Goal: Communication & Community: Answer question/provide support

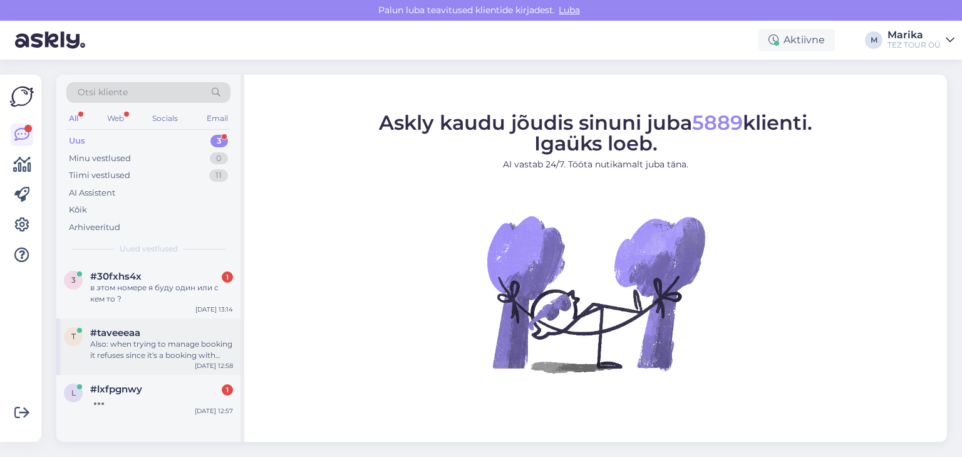
click at [174, 336] on div "#taveeeaa" at bounding box center [161, 332] width 143 height 11
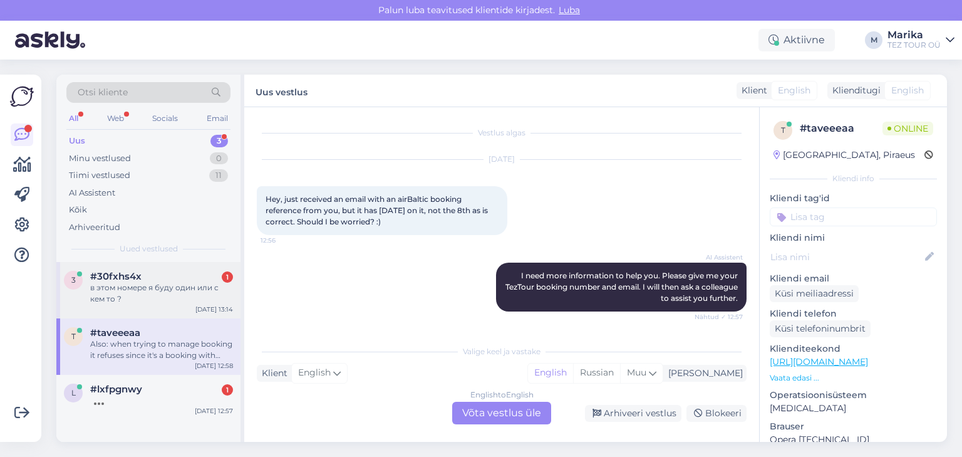
scroll to position [117, 0]
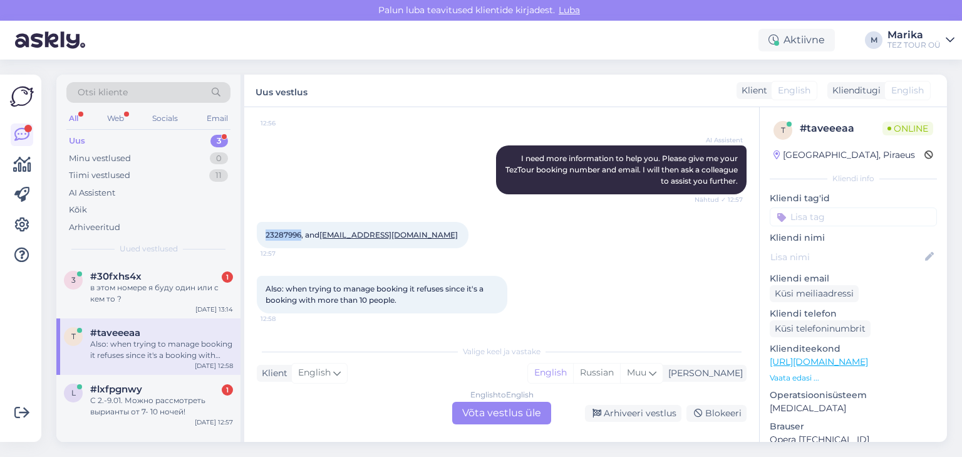
drag, startPoint x: 299, startPoint y: 233, endPoint x: 259, endPoint y: 234, distance: 40.1
click at [259, 234] on div "23287996, and [EMAIL_ADDRESS][DOMAIN_NAME] 12:57" at bounding box center [363, 235] width 212 height 26
copy span "23287996"
click at [524, 408] on div "English to English Võta vestlus üle" at bounding box center [501, 413] width 99 height 23
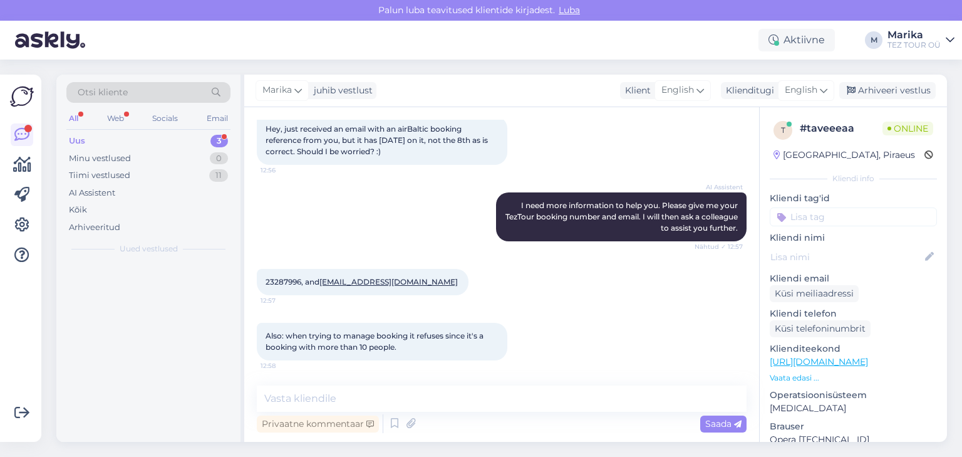
scroll to position [70, 0]
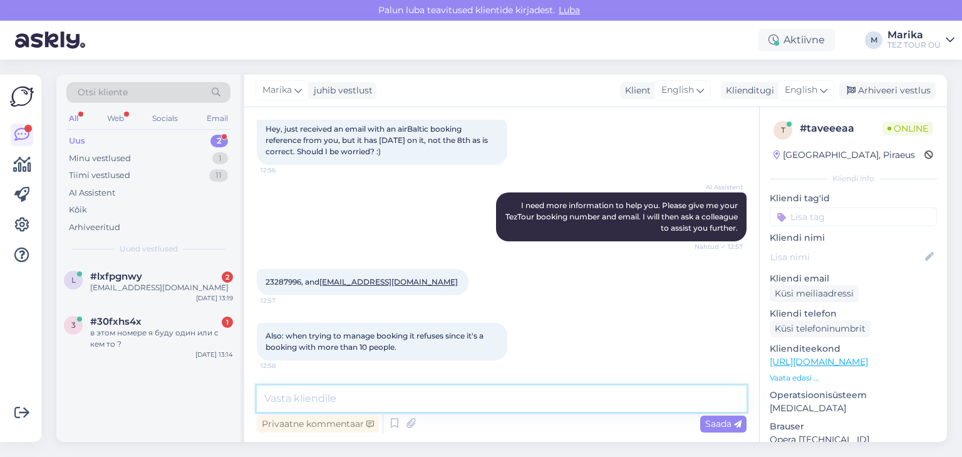
click at [423, 392] on textarea at bounding box center [502, 398] width 490 height 26
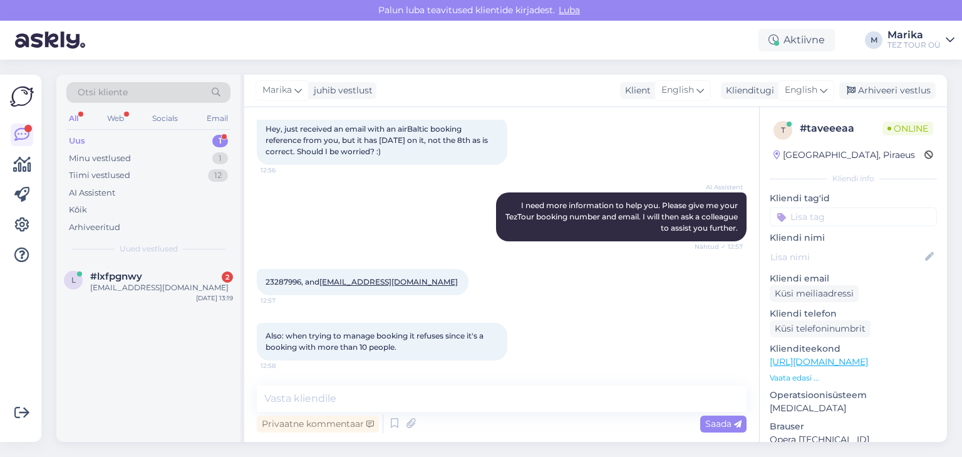
click at [838, 217] on input at bounding box center [853, 216] width 167 height 19
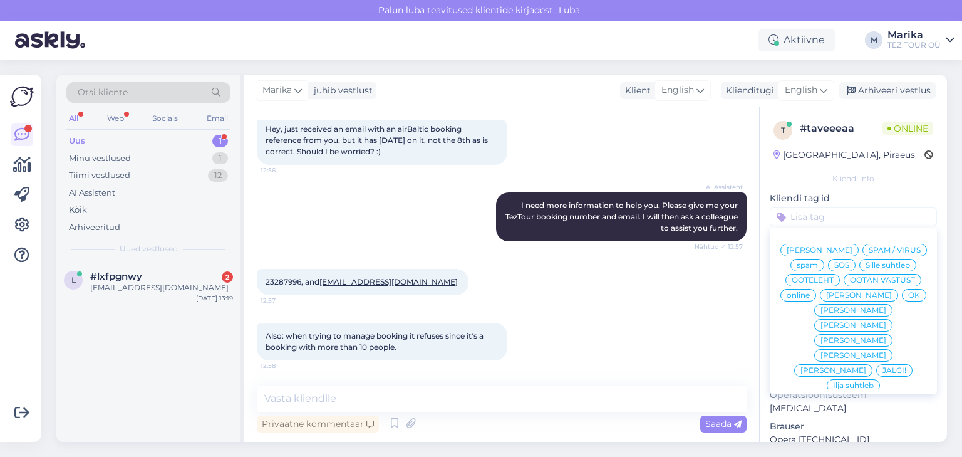
click at [823, 344] on span "[PERSON_NAME]" at bounding box center [854, 340] width 66 height 8
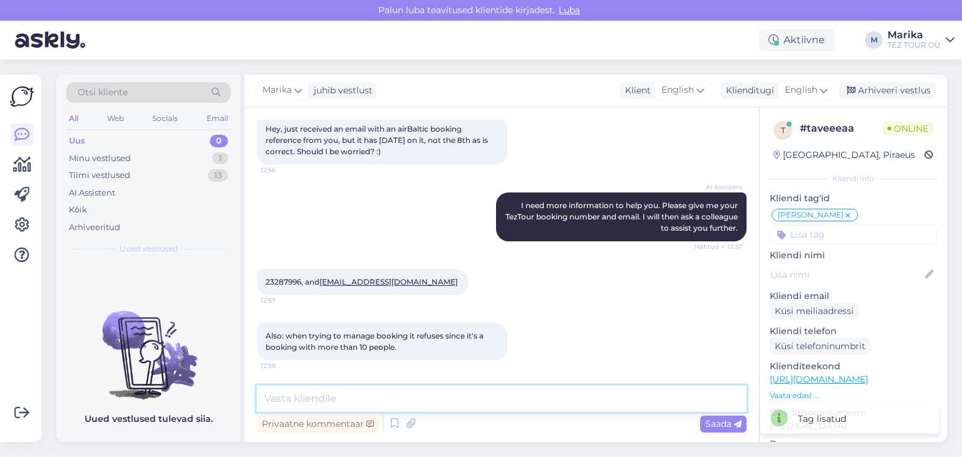
click at [395, 406] on textarea at bounding box center [502, 398] width 490 height 26
click at [395, 397] on textarea at bounding box center [502, 398] width 490 height 26
type textarea "Hello!"
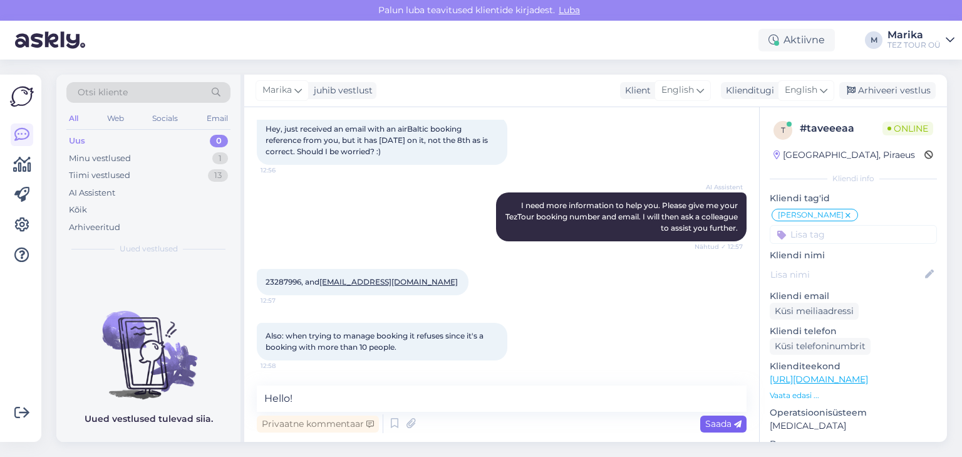
click at [721, 422] on span "Saada" at bounding box center [723, 423] width 36 height 11
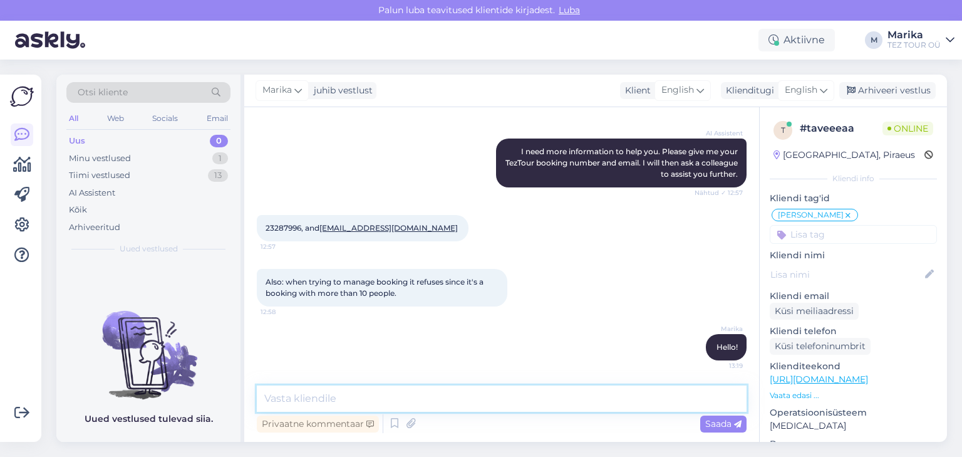
click at [619, 399] on textarea at bounding box center [502, 398] width 490 height 26
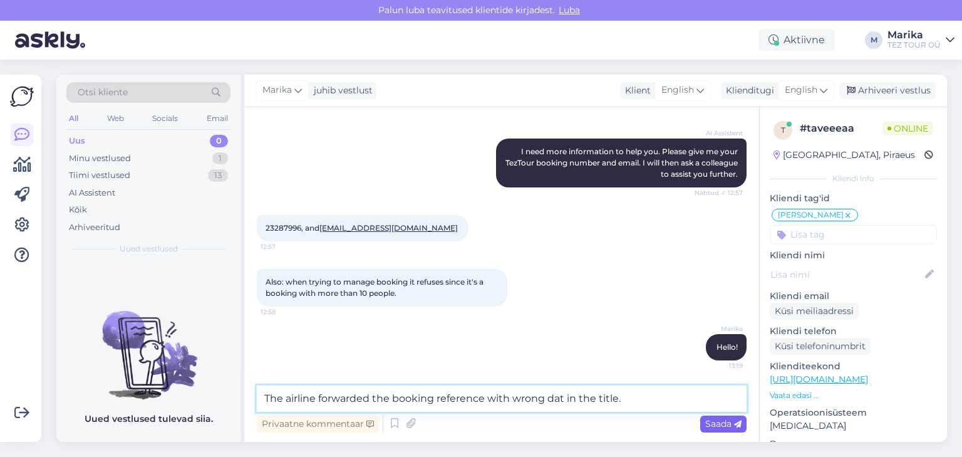
type textarea "The airline forwarded the booking reference with wrong dat in the title."
click at [711, 425] on span "Saada" at bounding box center [723, 423] width 36 height 11
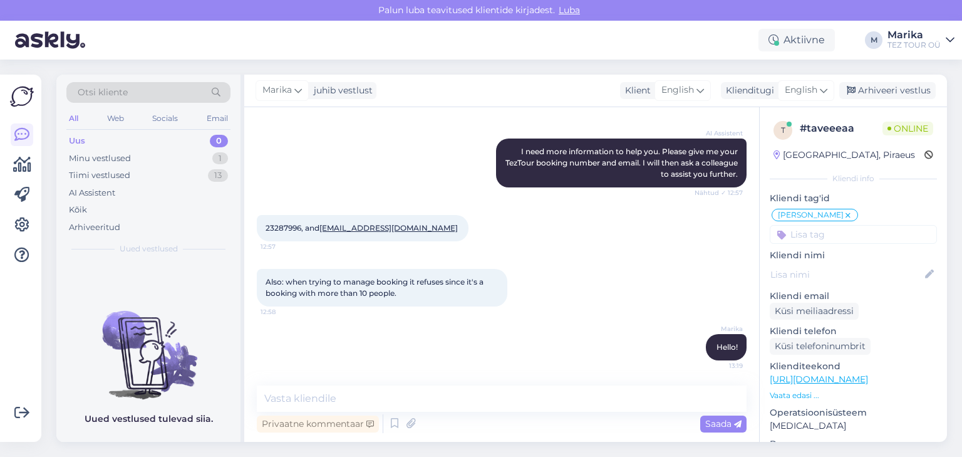
scroll to position [189, 0]
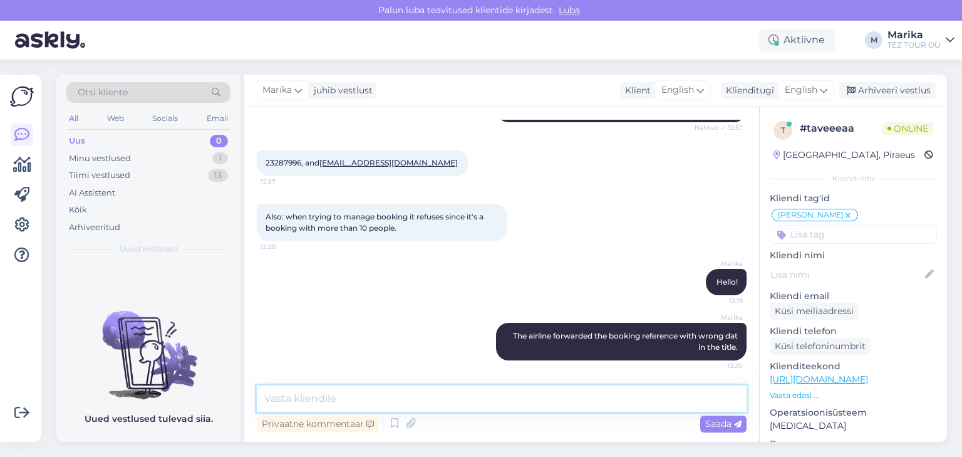
click at [691, 403] on textarea at bounding box center [502, 398] width 490 height 26
type textarea "The booking reference is the correct one."
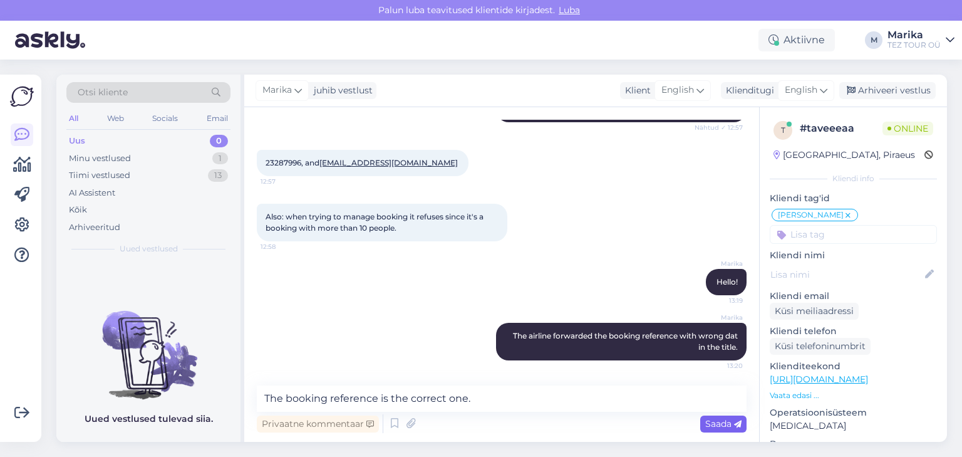
click at [713, 423] on span "Saada" at bounding box center [723, 423] width 36 height 11
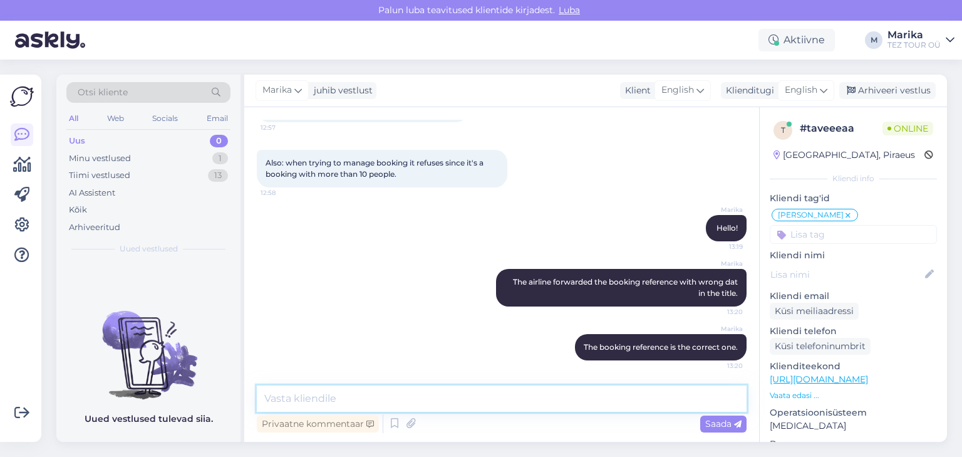
click at [660, 400] on textarea at bounding box center [502, 398] width 490 height 26
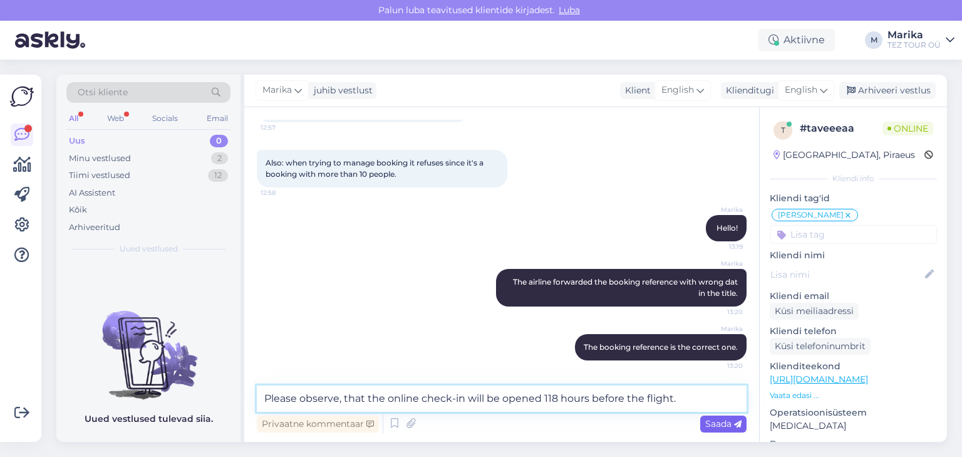
type textarea "Please observe, that the online check-in will be opened 118 hours before the fl…"
click at [727, 428] on span "Saada" at bounding box center [723, 423] width 36 height 11
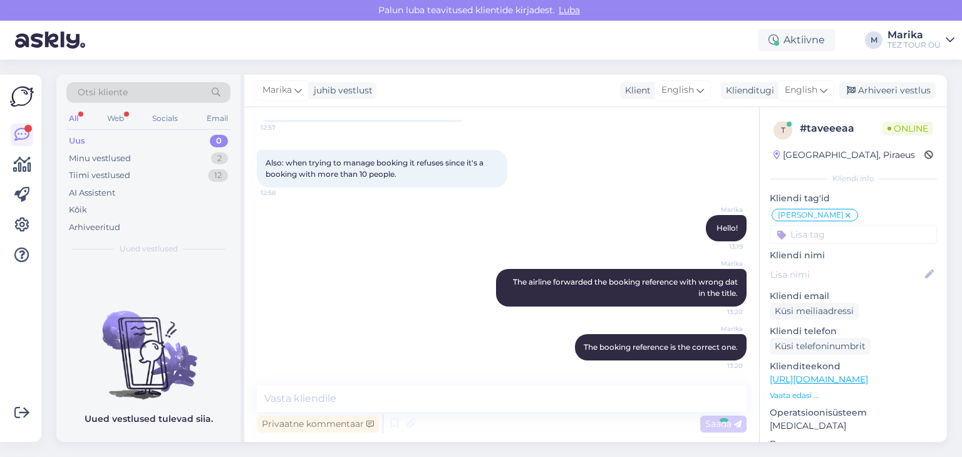
scroll to position [308, 0]
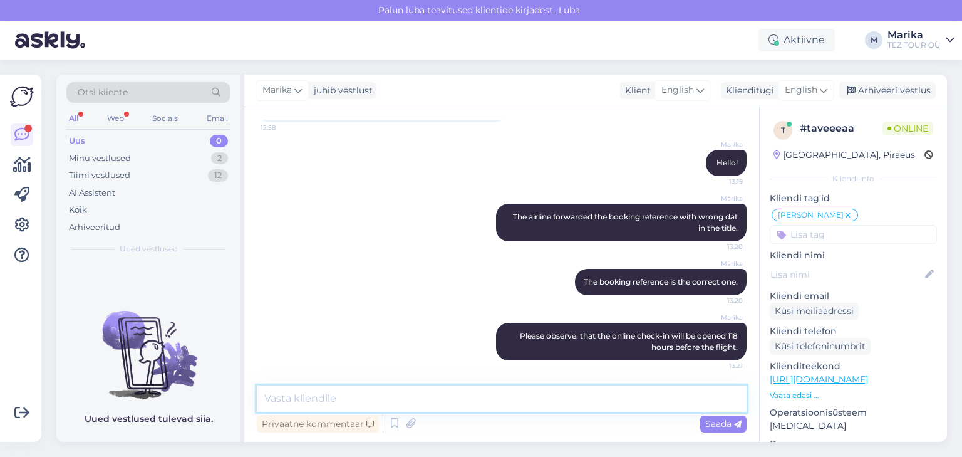
click at [697, 399] on textarea at bounding box center [502, 398] width 490 height 26
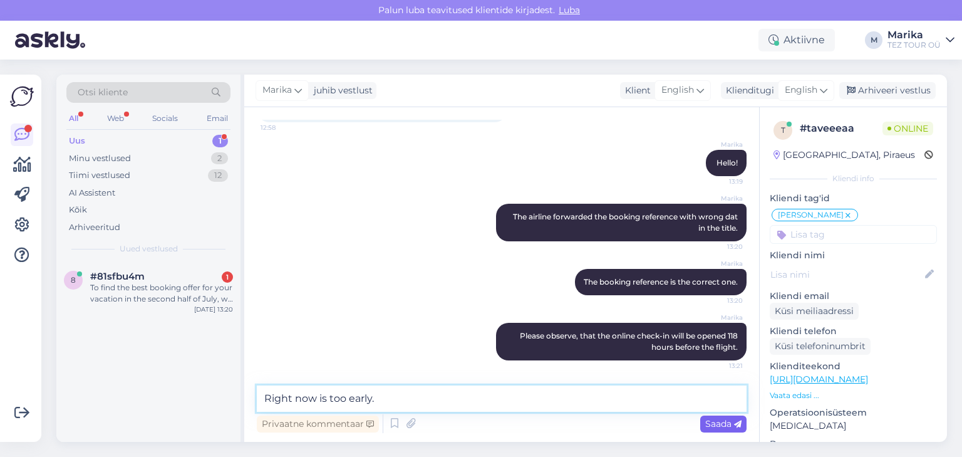
type textarea "Right now is too early."
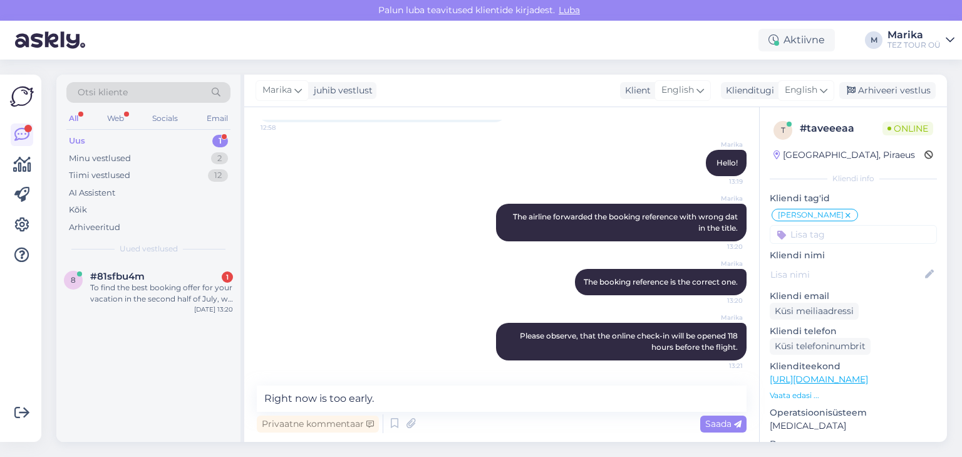
click at [717, 423] on span "Saada" at bounding box center [723, 423] width 36 height 11
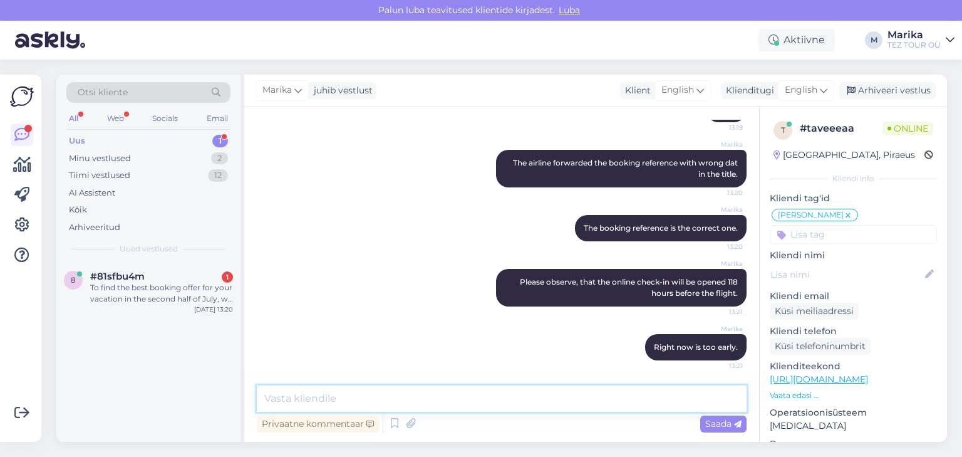
click at [652, 398] on textarea at bounding box center [502, 398] width 490 height 26
type textarea "You can try in the evening."
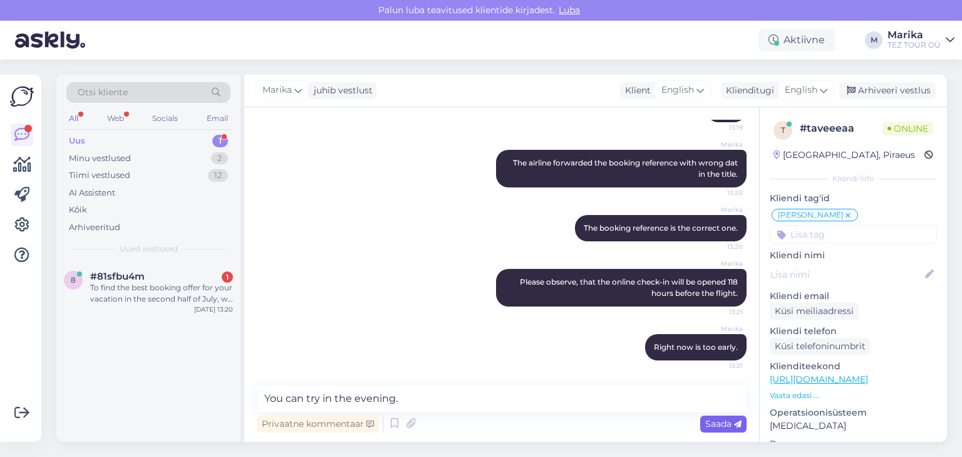
click at [722, 421] on span "Saada" at bounding box center [723, 423] width 36 height 11
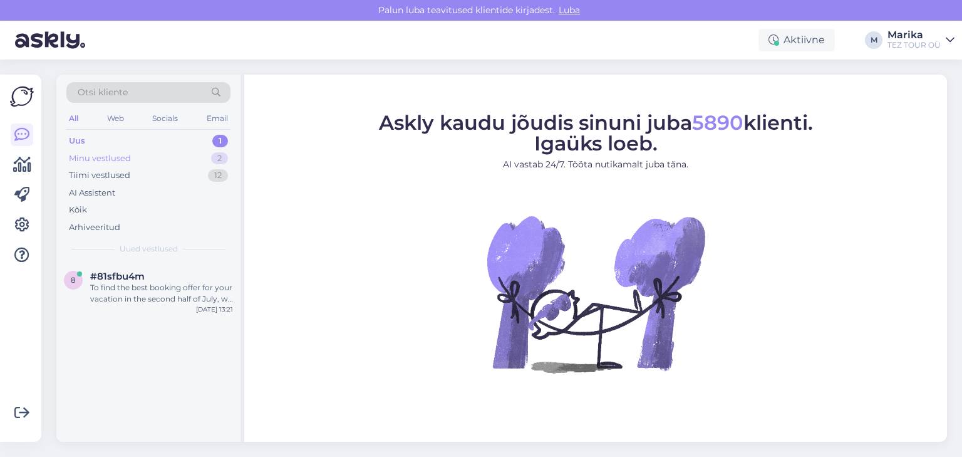
click at [143, 153] on div "Minu vestlused 2" at bounding box center [148, 159] width 164 height 18
click at [188, 282] on div "You can try in the evening." at bounding box center [161, 287] width 143 height 11
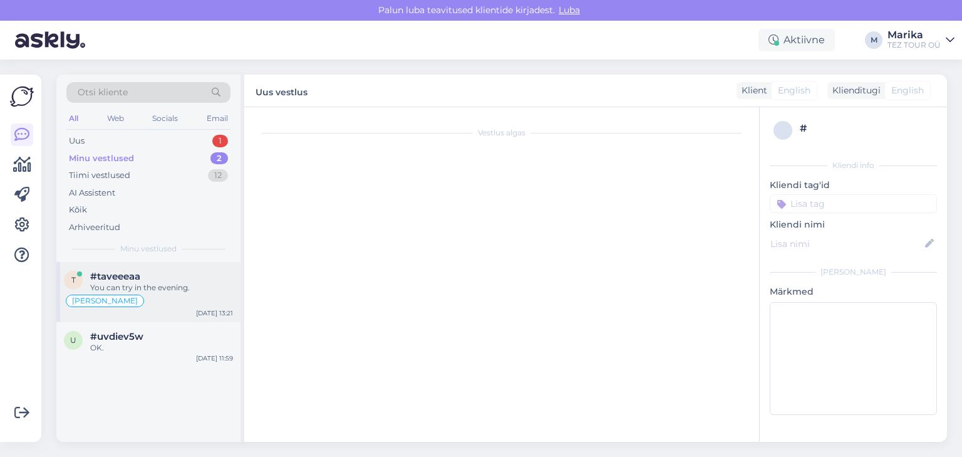
scroll to position [416, 0]
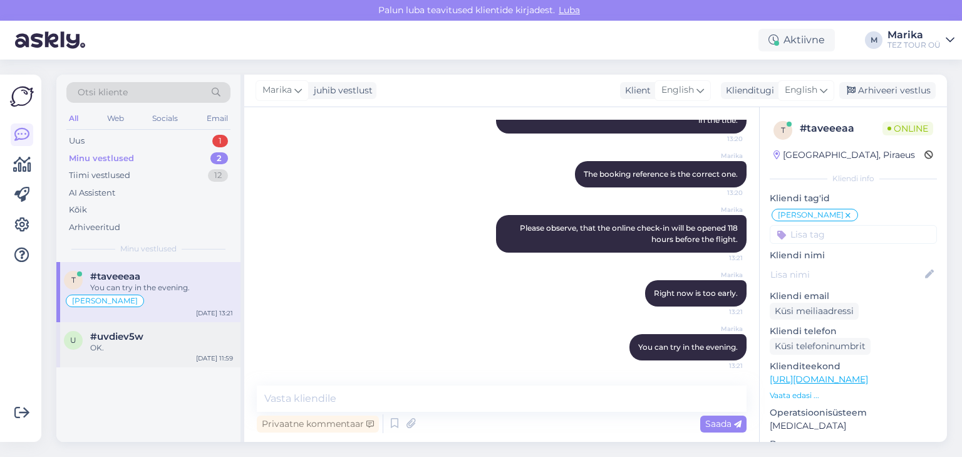
click at [145, 338] on div "#uvdiev5w" at bounding box center [161, 336] width 143 height 11
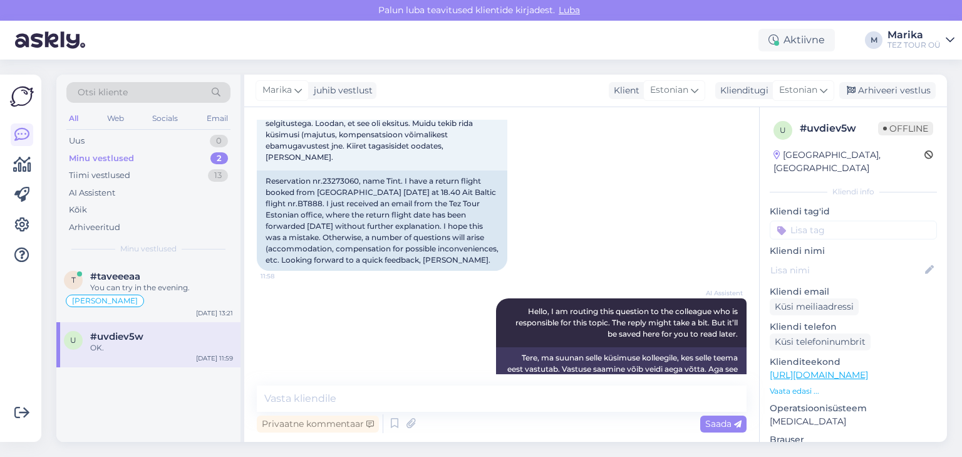
scroll to position [227, 0]
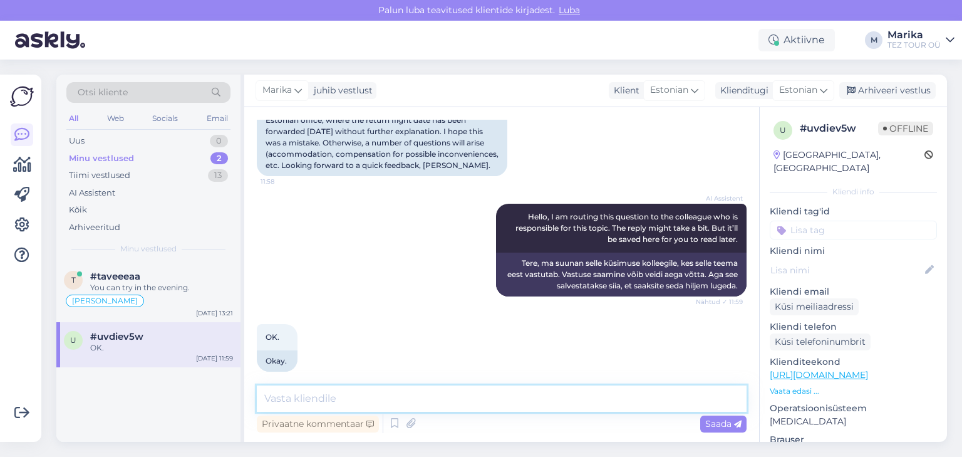
click at [412, 405] on textarea at bounding box center [502, 398] width 490 height 26
type textarea "Tere Andres!"
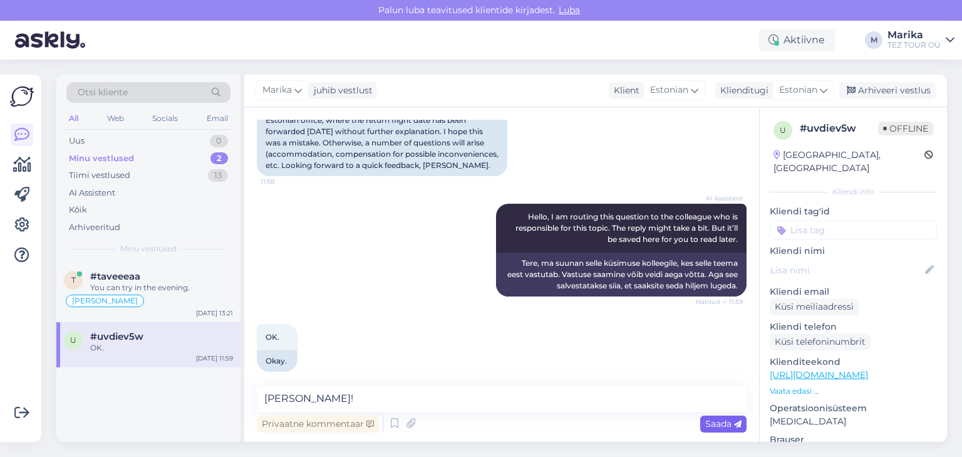
click at [714, 427] on span "Saada" at bounding box center [723, 423] width 36 height 11
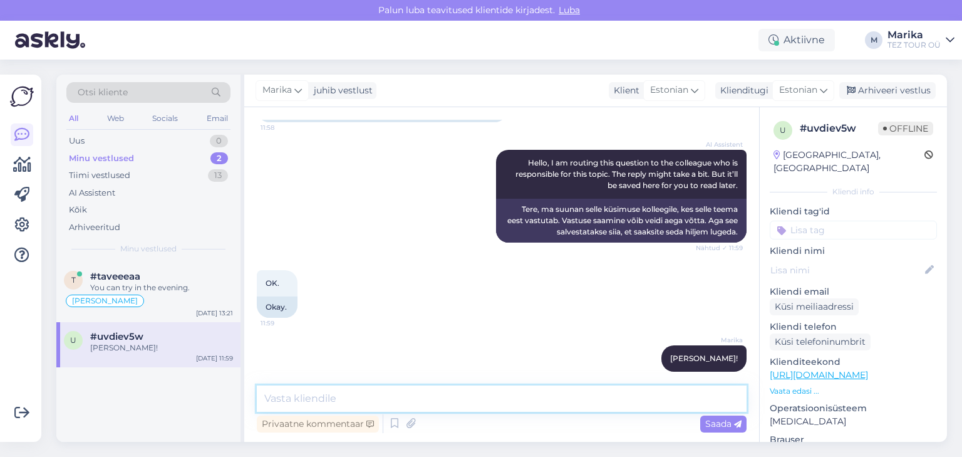
click at [632, 401] on textarea at bounding box center [502, 398] width 490 height 26
click at [481, 395] on textarea "Te kirjutasite ka e-maili ning vastus on antuud Teie e-mailile." at bounding box center [502, 398] width 490 height 26
type textarea "Te kirjutasite ka e-maili ning vastus on antud Teie e-mailile."
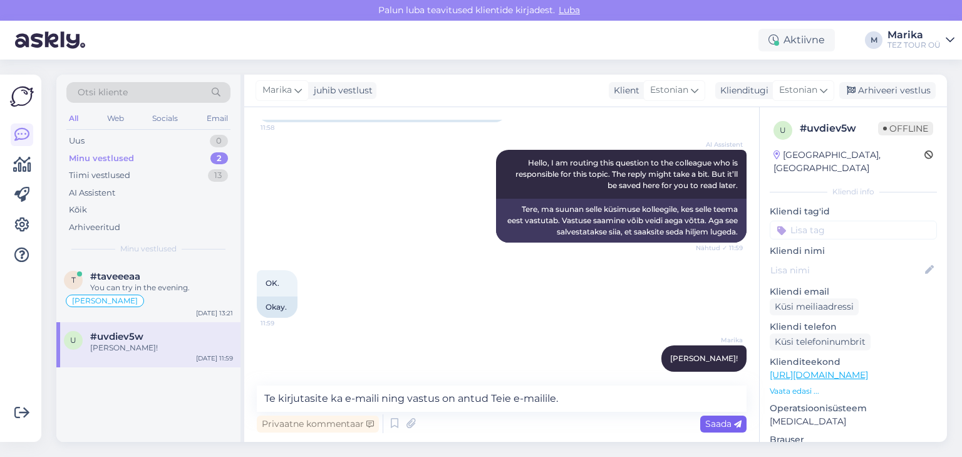
click at [712, 427] on span "Saada" at bounding box center [723, 423] width 36 height 11
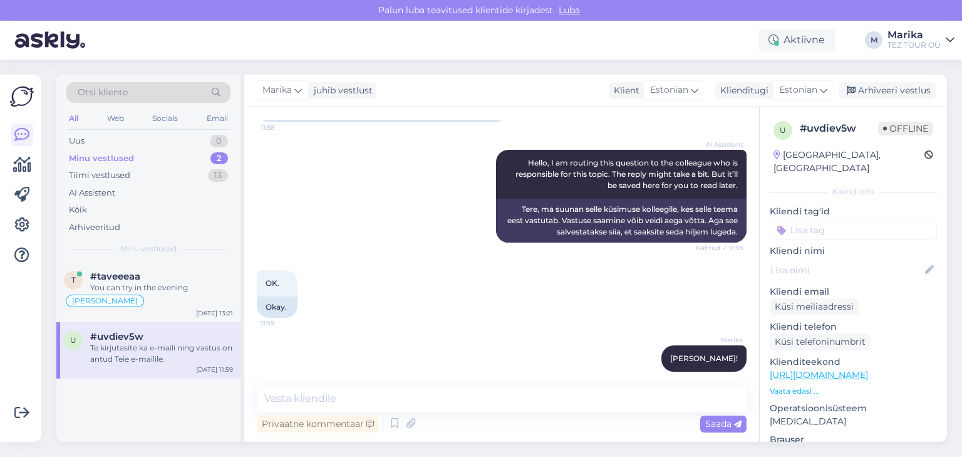
scroll to position [335, 0]
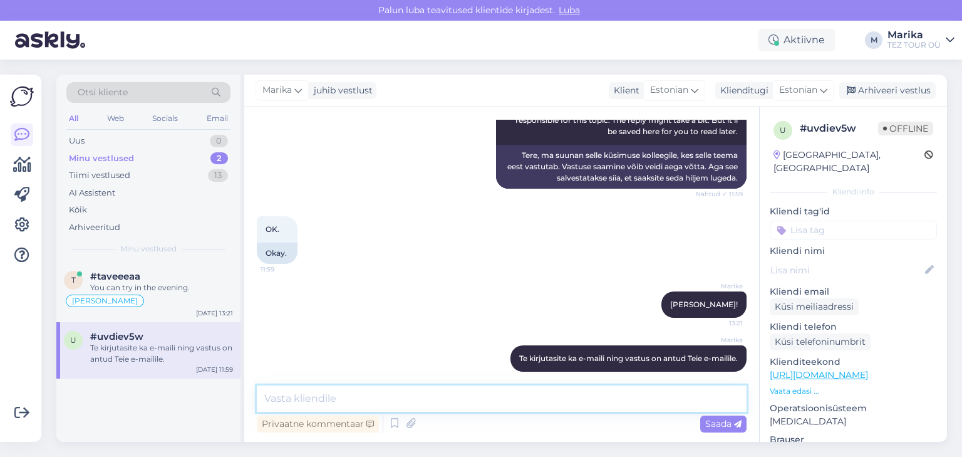
click at [651, 399] on textarea at bounding box center [502, 398] width 490 height 26
type textarea "B"
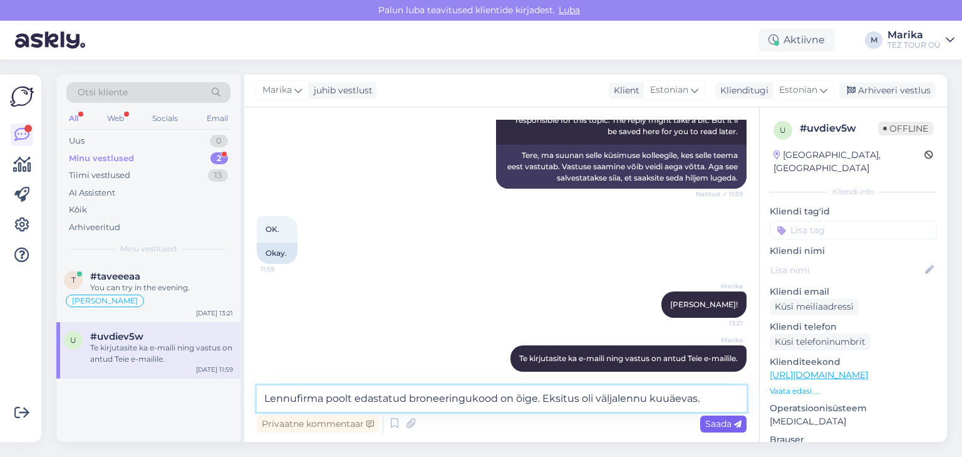
type textarea "Lennufirma poolt edastatud broneeringukood on õige. Eksitus oli väljalennu kuuä…"
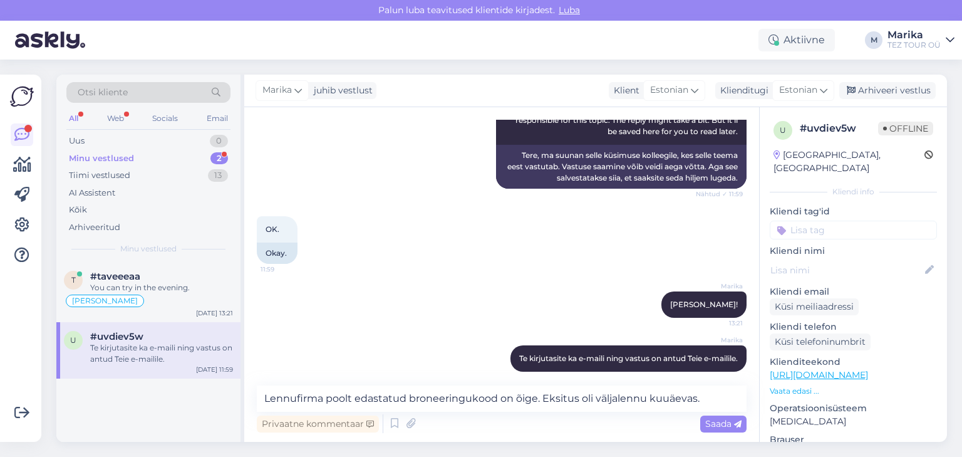
click at [710, 422] on span "Saada" at bounding box center [723, 423] width 36 height 11
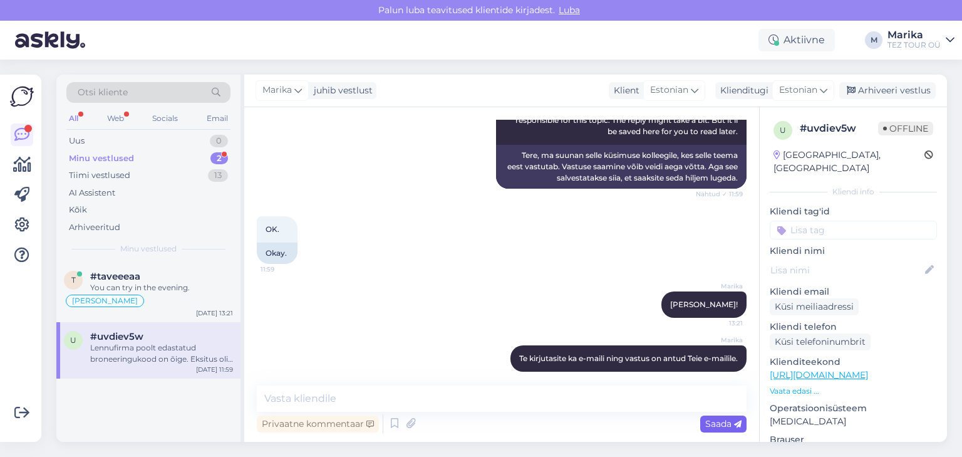
scroll to position [400, 0]
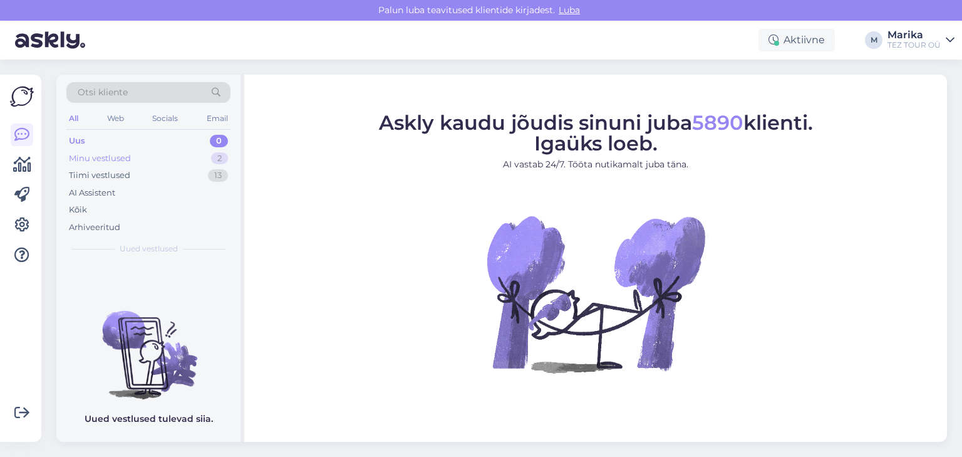
click at [138, 156] on div "Minu vestlused 2" at bounding box center [148, 159] width 164 height 18
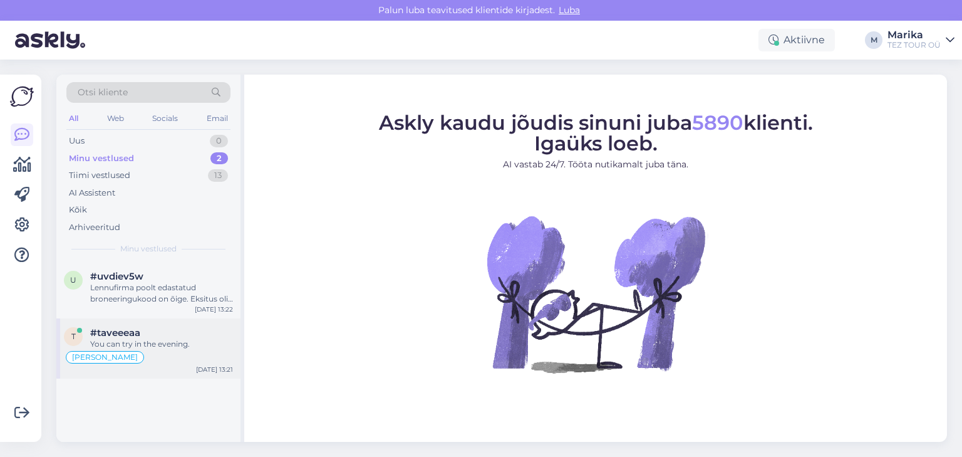
click at [164, 333] on div "#taveeeaa" at bounding box center [161, 332] width 143 height 11
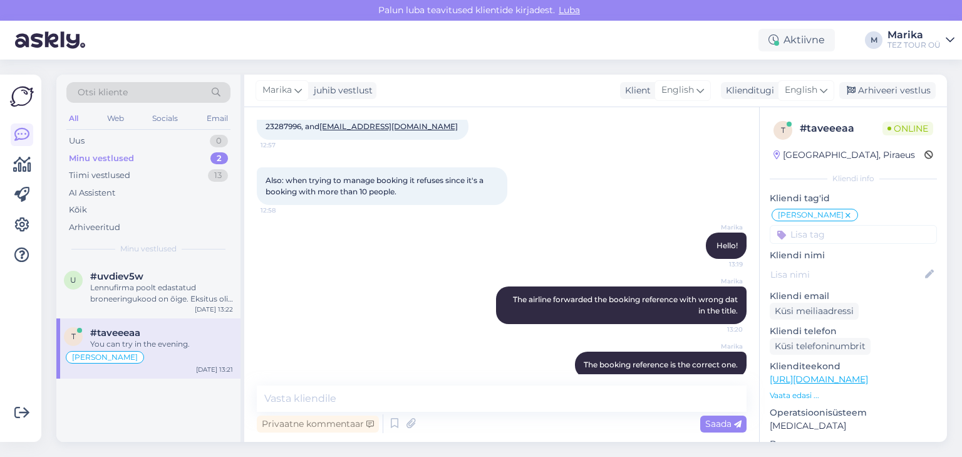
scroll to position [215, 0]
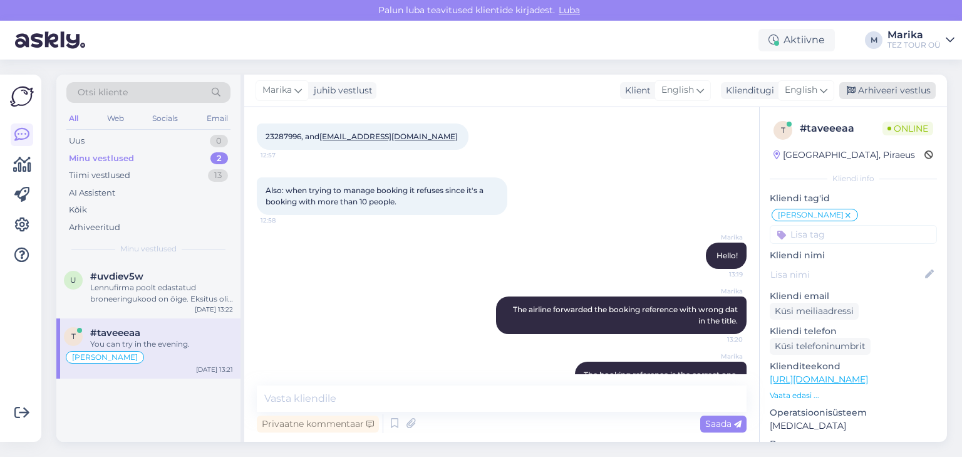
click at [878, 93] on div "Arhiveeri vestlus" at bounding box center [887, 90] width 96 height 17
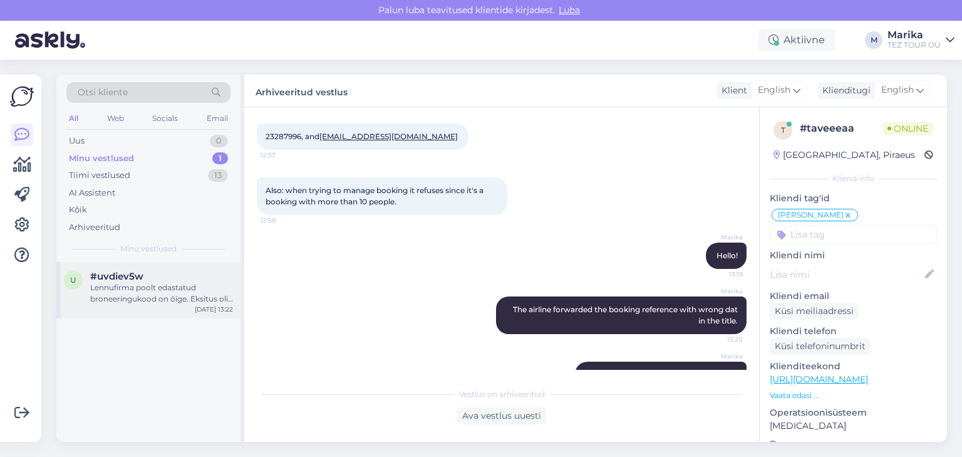
click at [173, 289] on div "Lennufirma poolt edastatud broneeringukood on õige. Eksitus oli väljalennu kuuä…" at bounding box center [161, 293] width 143 height 23
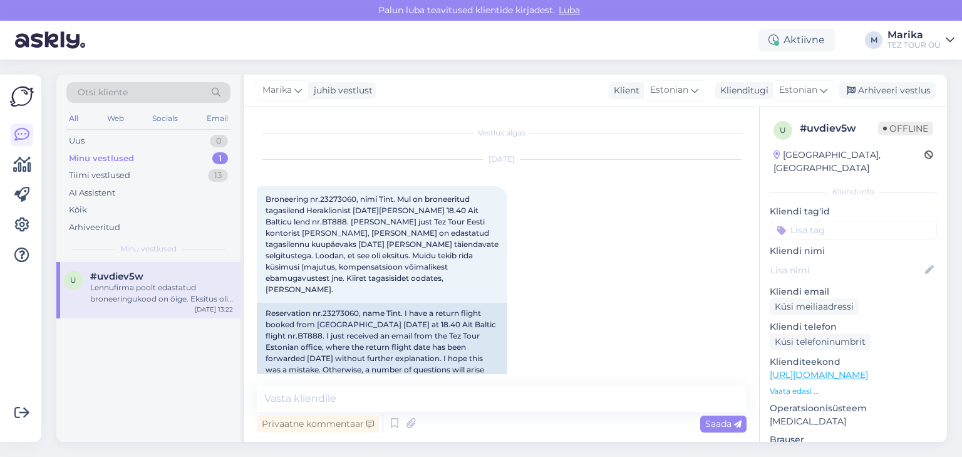
scroll to position [400, 0]
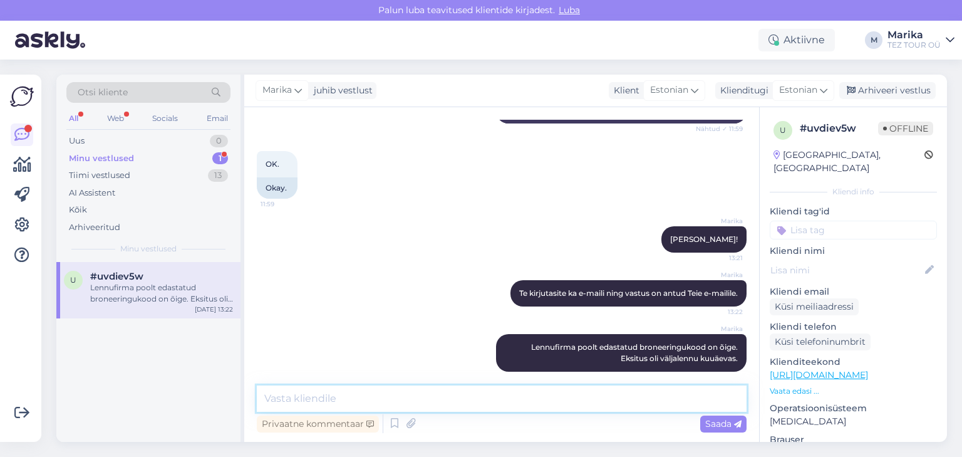
click at [357, 403] on textarea at bounding box center [502, 398] width 490 height 26
type textarea "Vabandame eksituse pärast!"
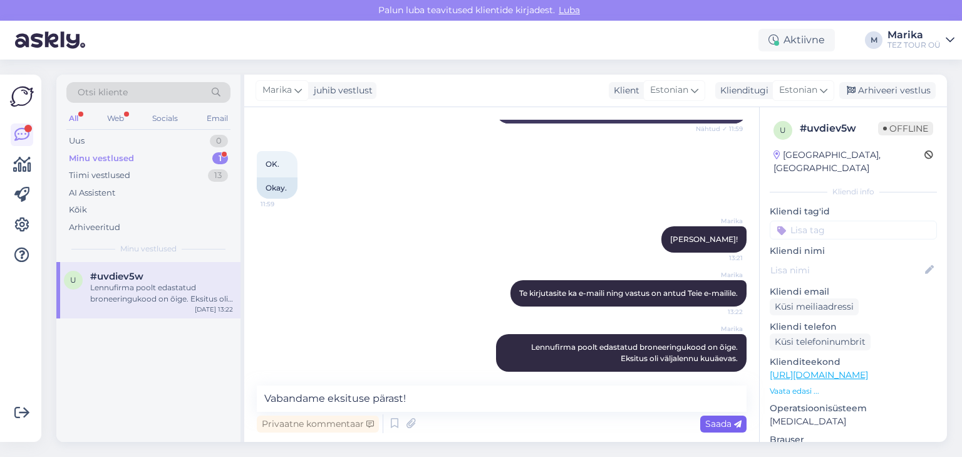
click at [720, 422] on span "Saada" at bounding box center [723, 423] width 36 height 11
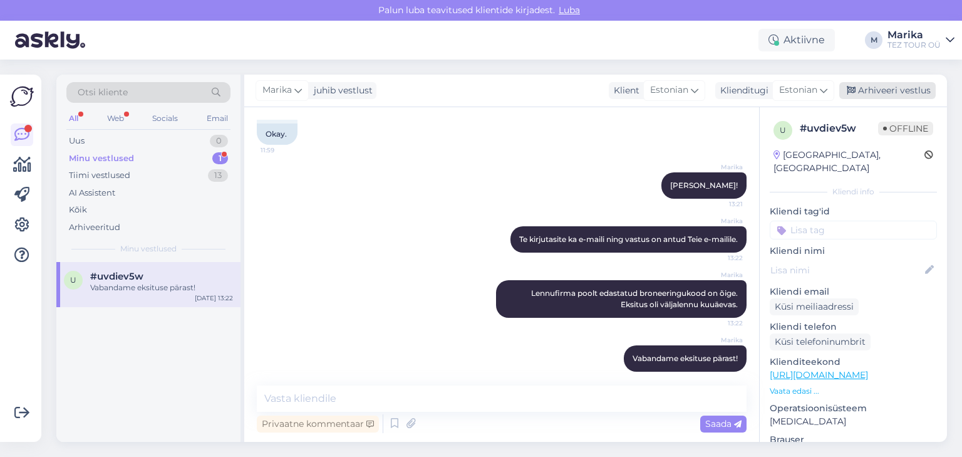
click at [890, 93] on div "Arhiveeri vestlus" at bounding box center [887, 90] width 96 height 17
